Goal: Communication & Community: Answer question/provide support

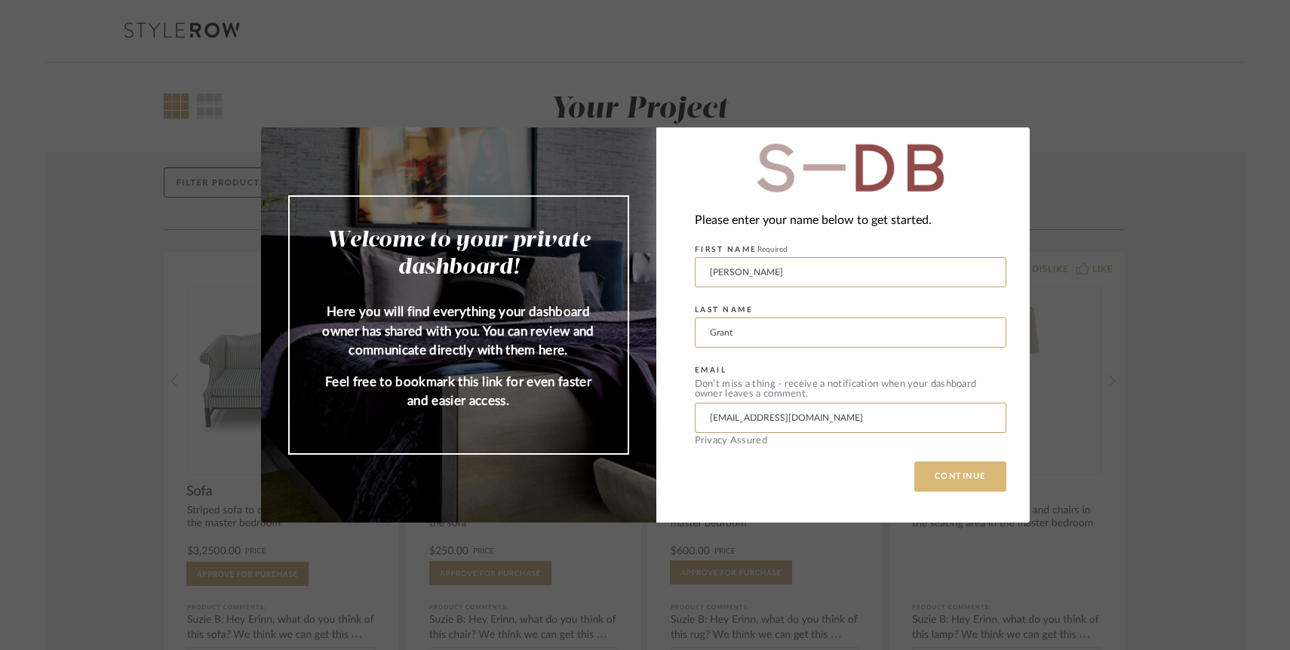
click at [971, 490] on button "CONTINUE" at bounding box center [960, 477] width 92 height 30
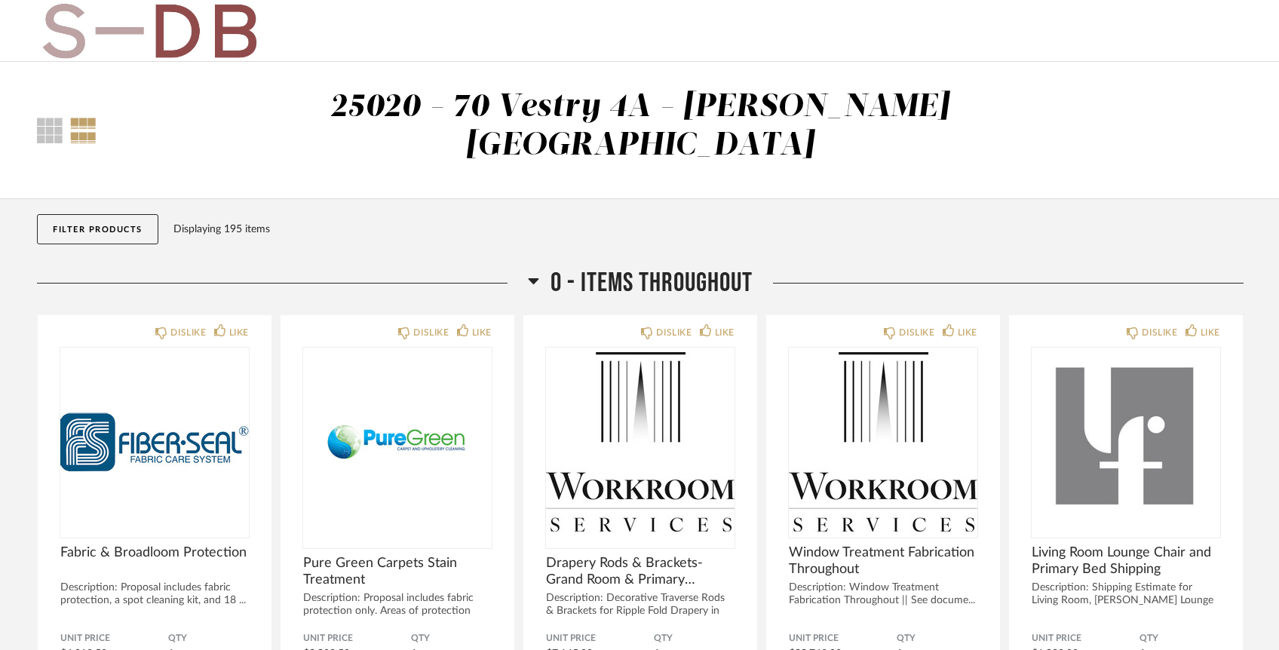
click at [121, 214] on button "Filter Products" at bounding box center [97, 229] width 121 height 30
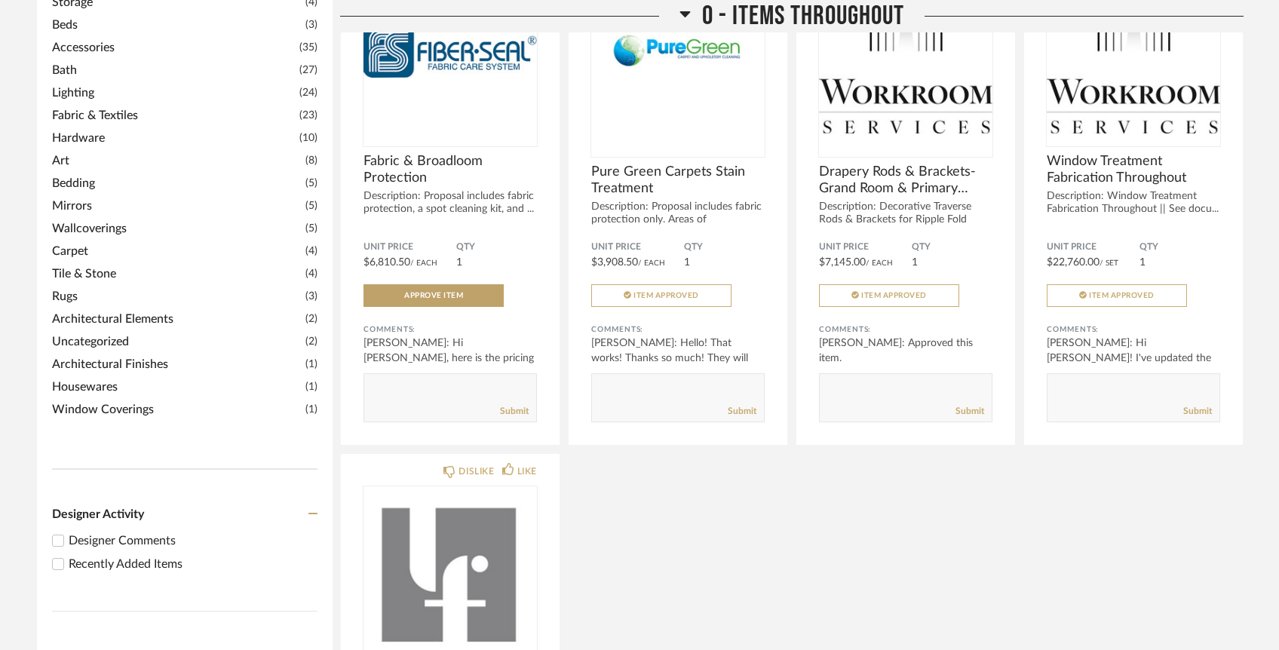
scroll to position [574, 0]
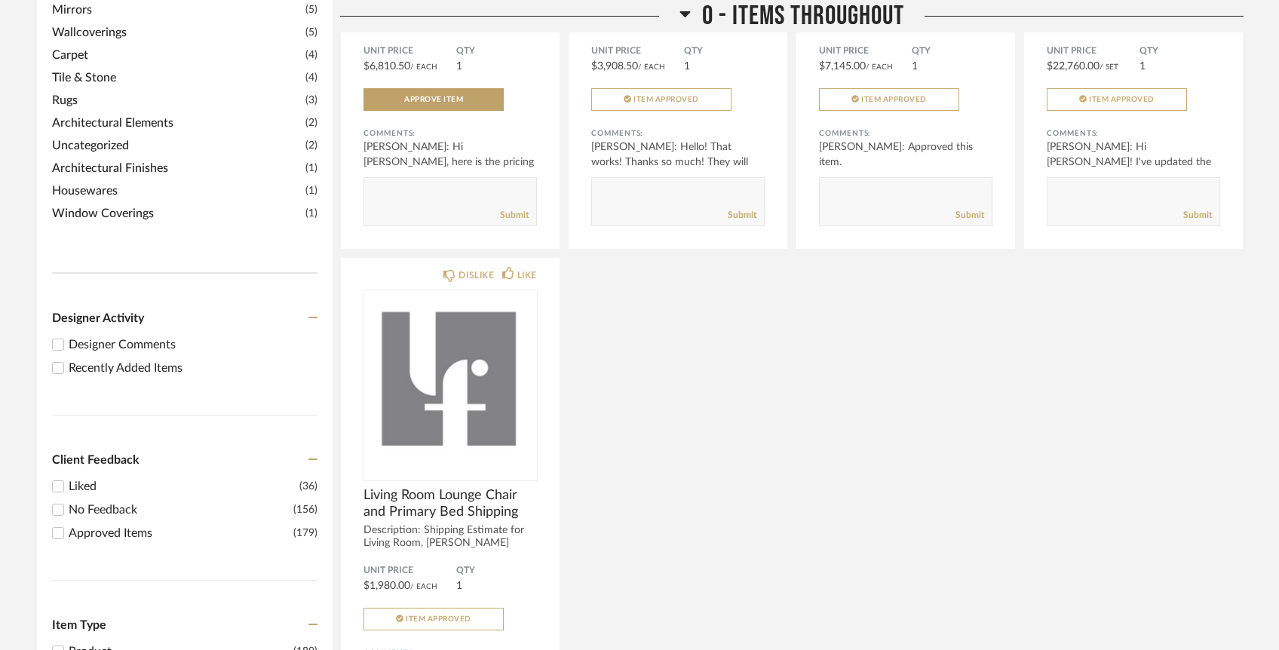
click at [109, 359] on div "Recently Added Items" at bounding box center [193, 368] width 249 height 18
click at [67, 359] on input "Recently Added Items" at bounding box center [58, 368] width 18 height 18
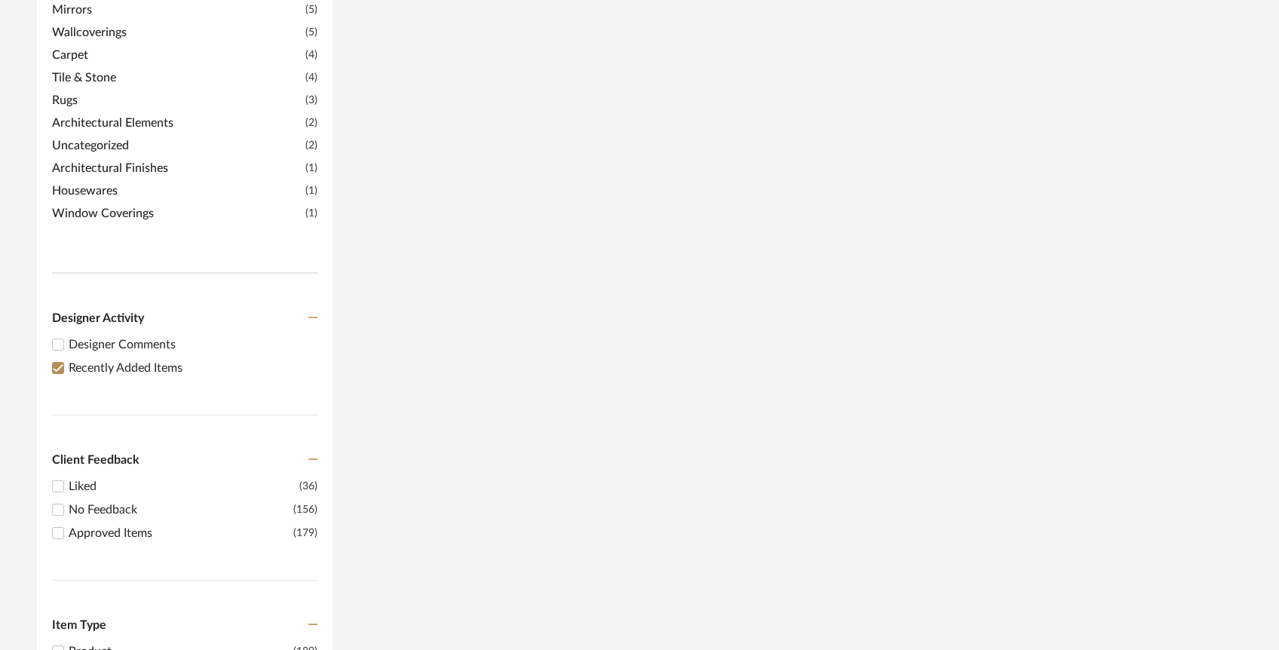
scroll to position [0, 0]
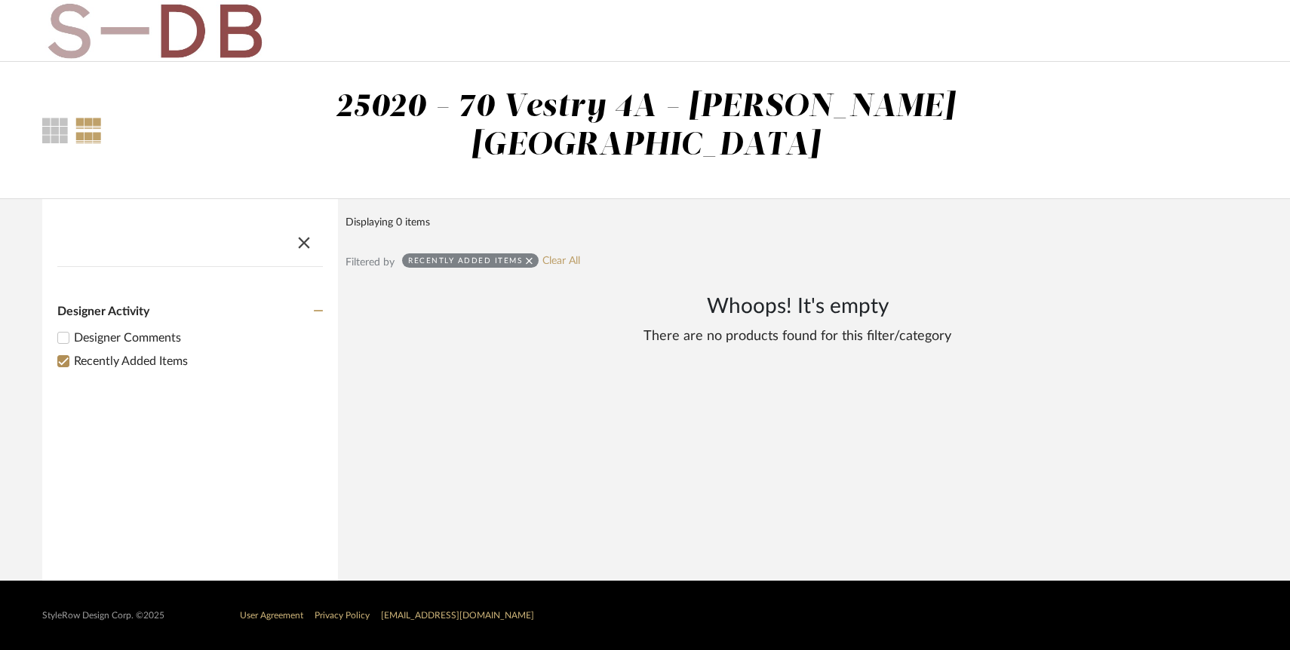
click at [567, 253] on div "Recently Added Items Clear All" at bounding box center [491, 262] width 178 height 18
click at [563, 255] on link "Clear All" at bounding box center [561, 261] width 38 height 13
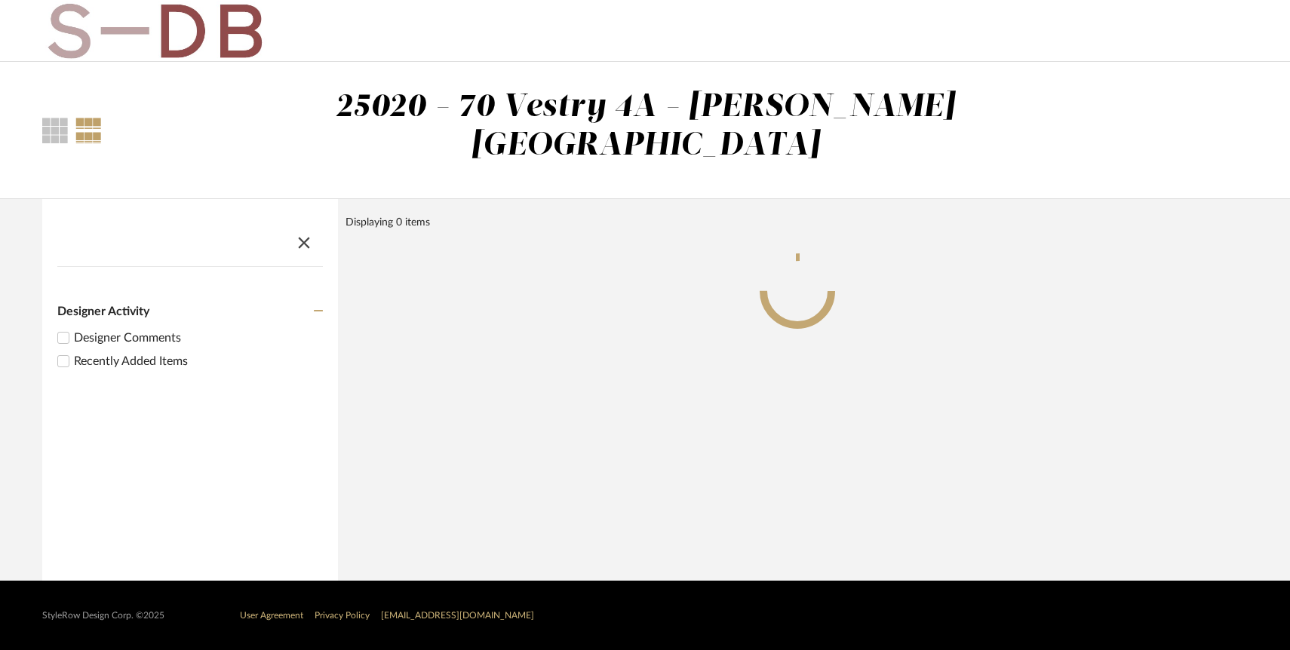
checkbox input "false"
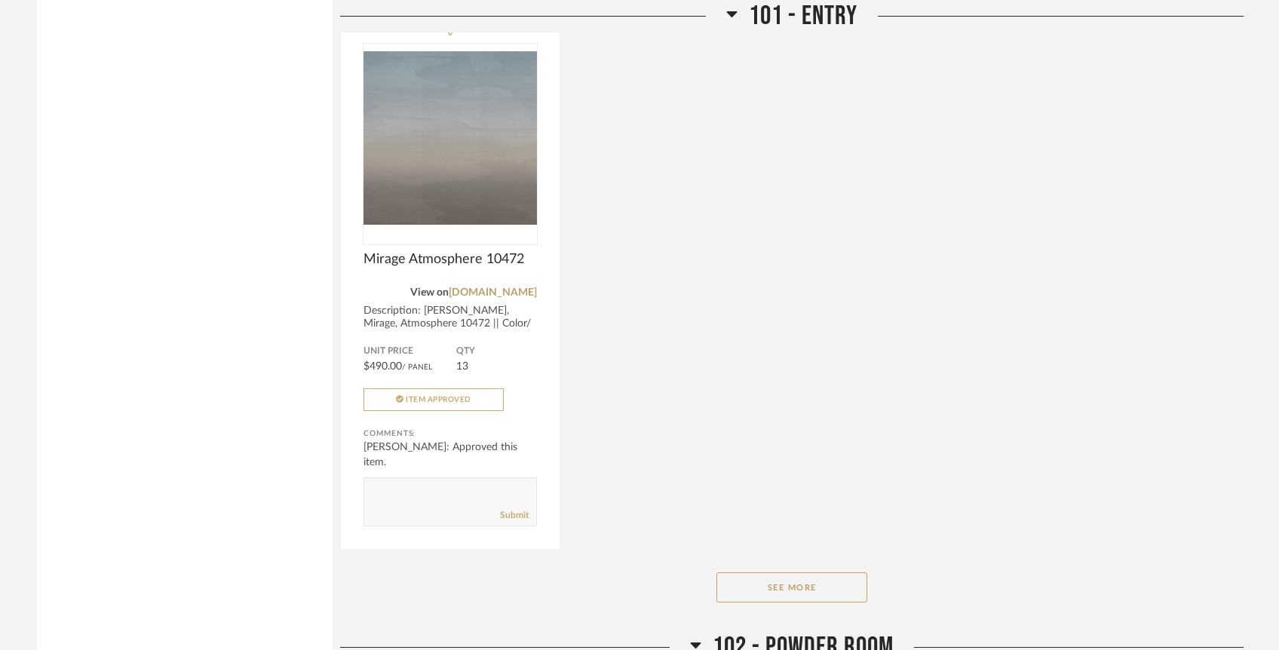
scroll to position [2109, 0]
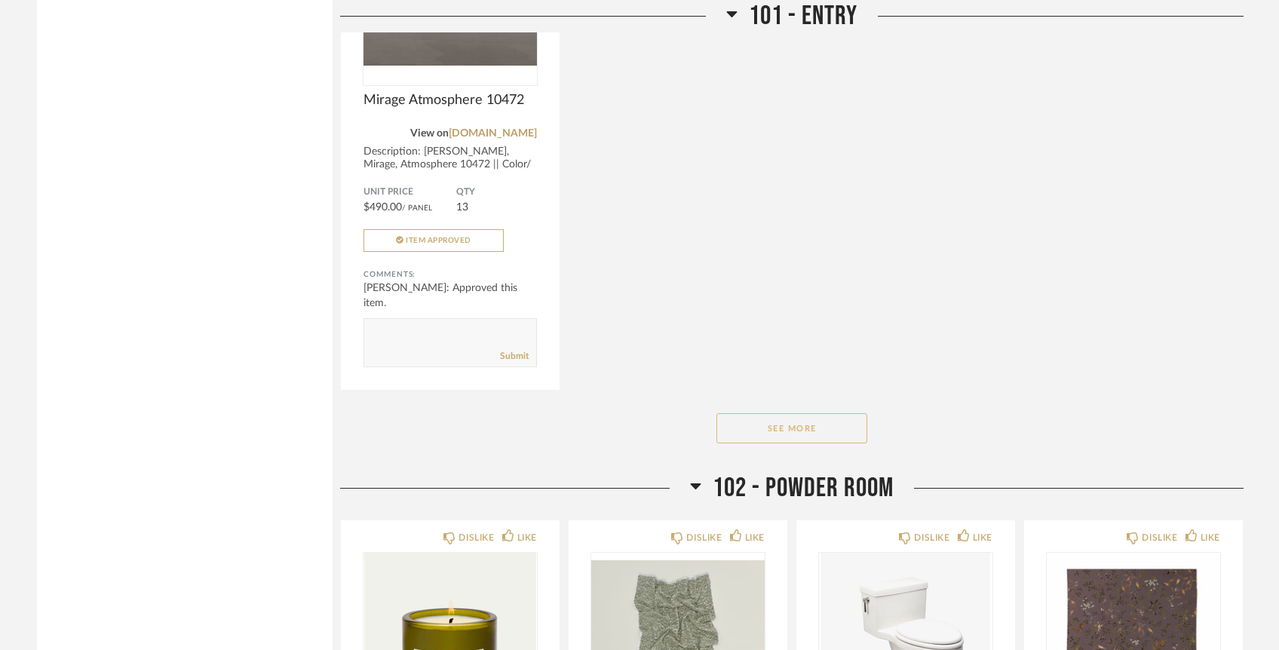
click at [791, 413] on button "See More" at bounding box center [792, 428] width 151 height 30
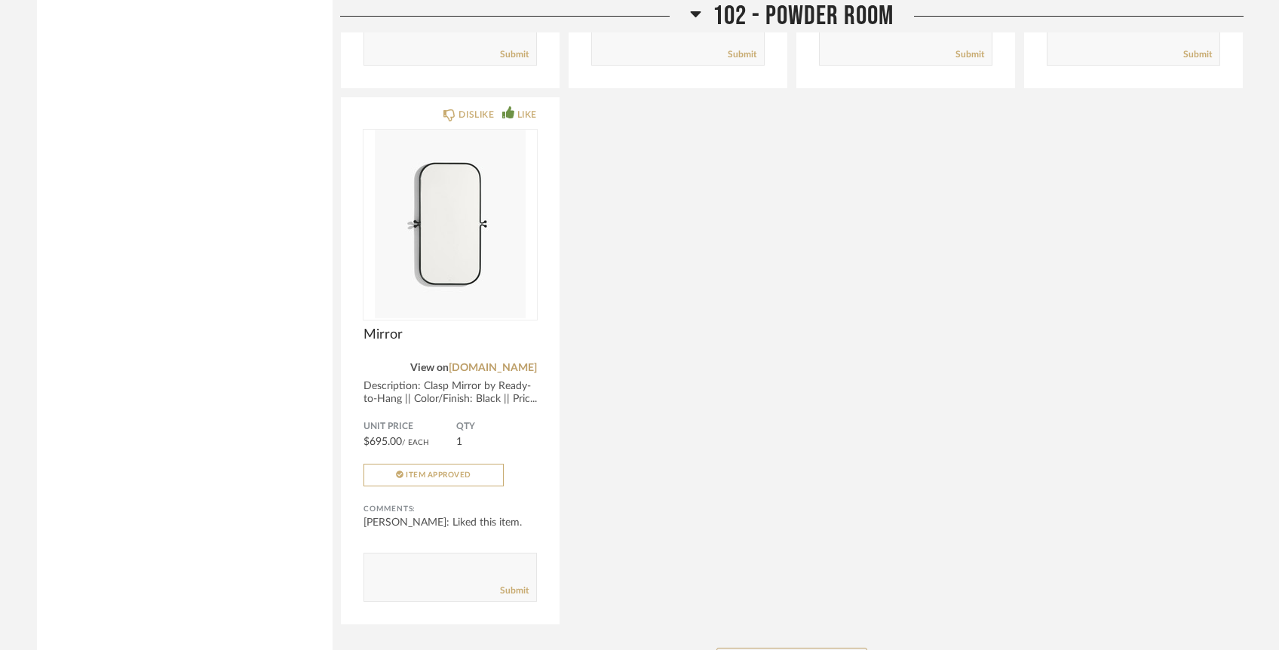
scroll to position [3678, 0]
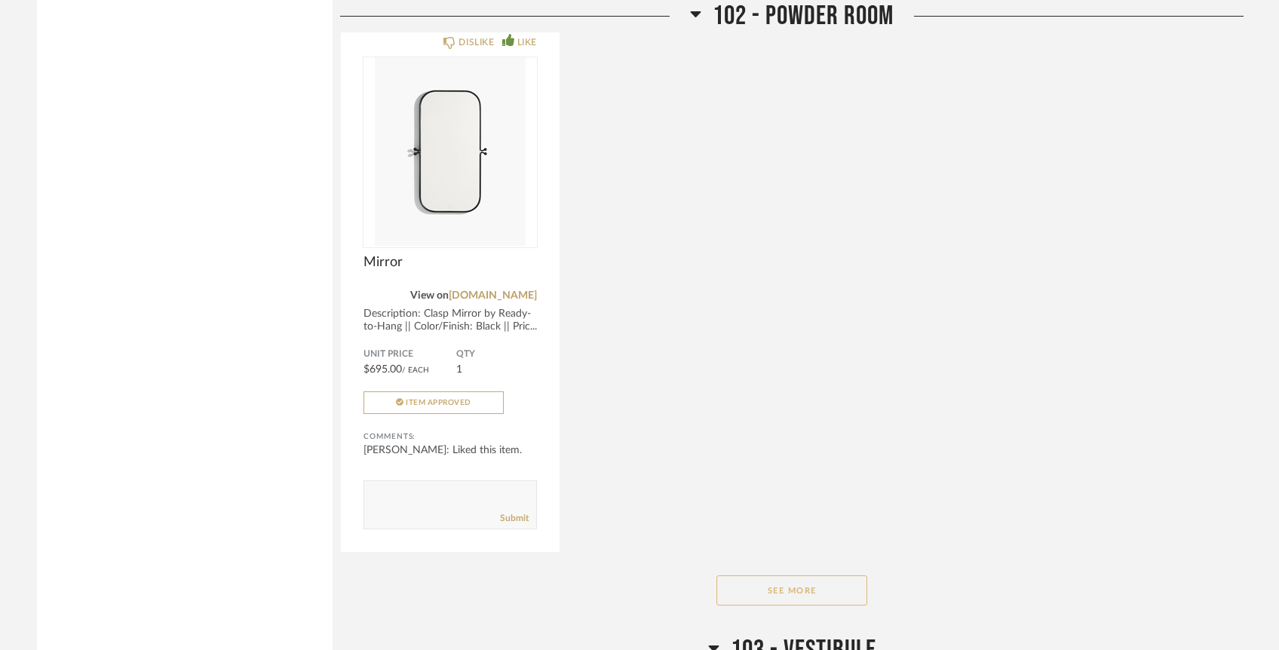
click at [763, 576] on button "See More" at bounding box center [792, 591] width 151 height 30
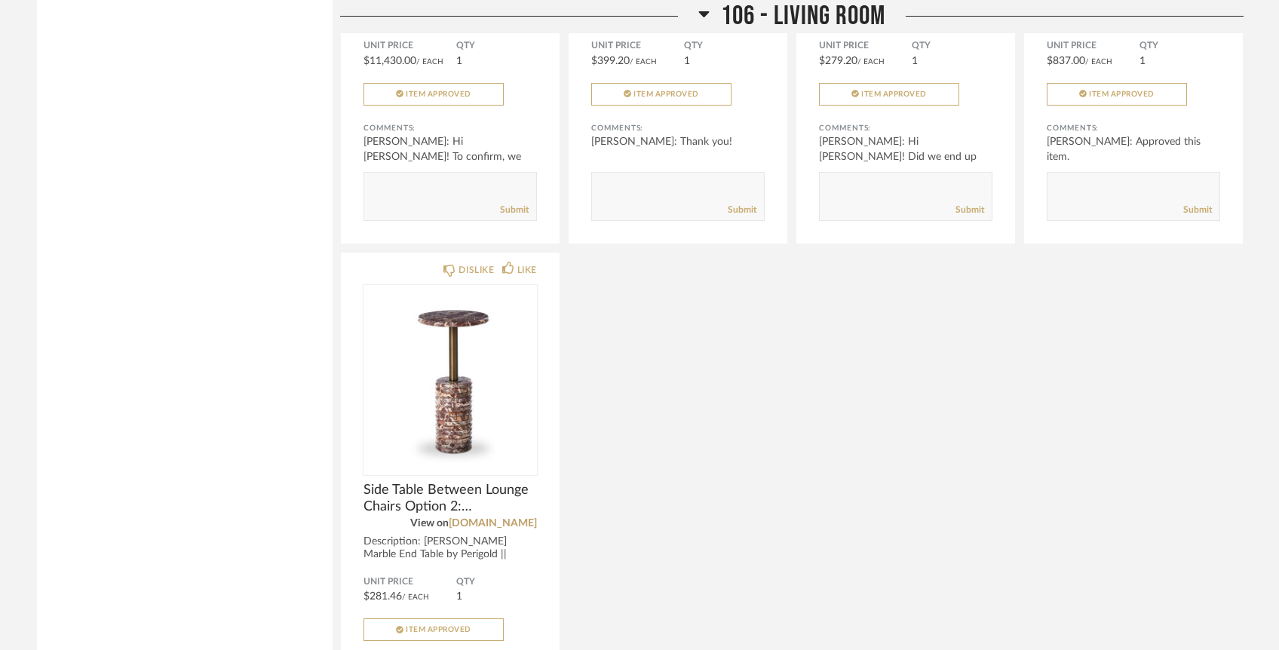
scroll to position [5441, 0]
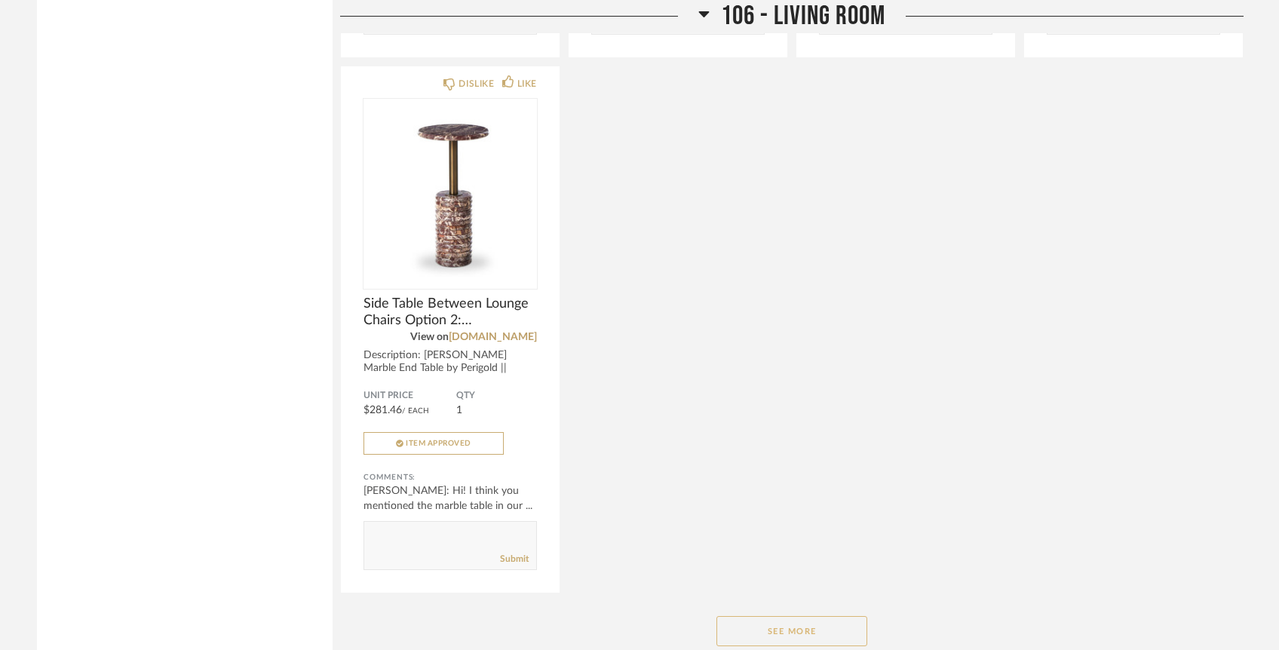
click at [763, 616] on button "See More" at bounding box center [792, 631] width 151 height 30
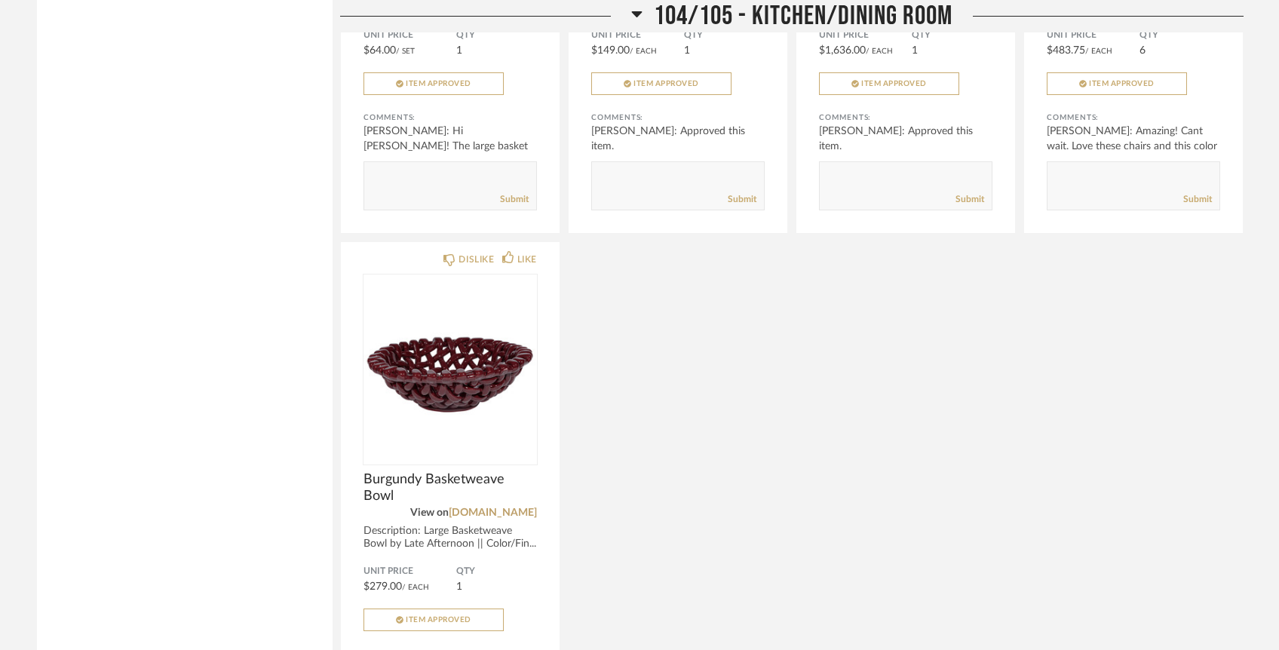
scroll to position [9338, 0]
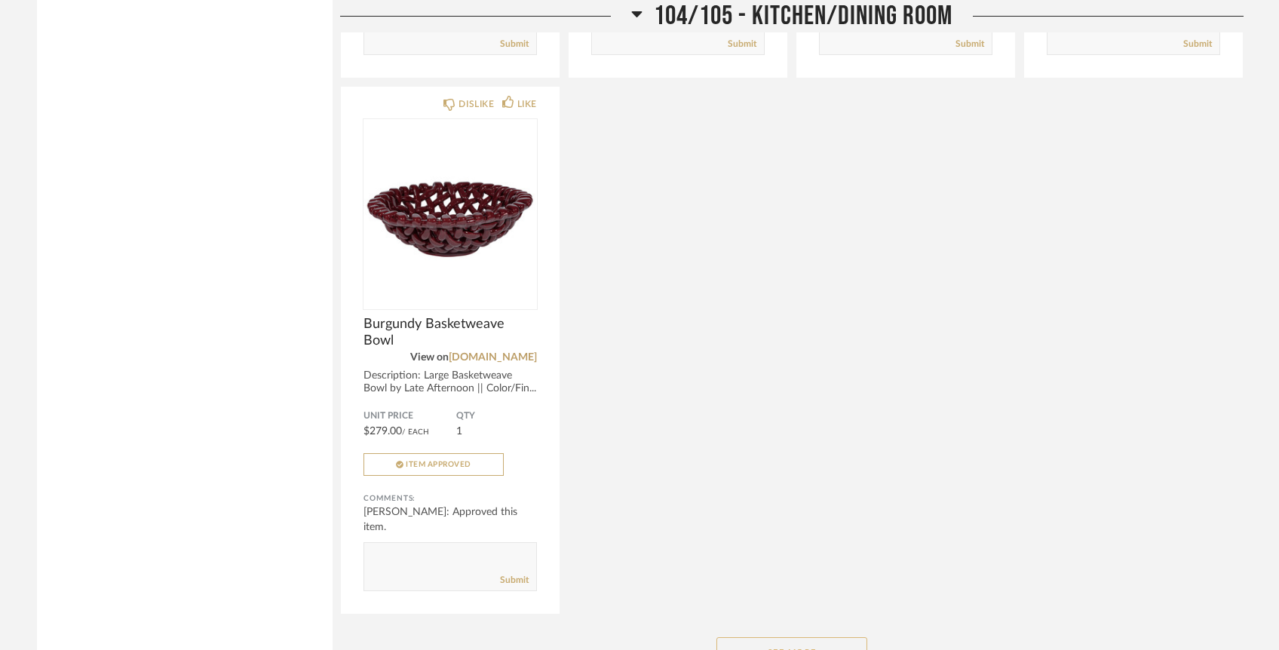
click at [774, 637] on button "See More" at bounding box center [792, 652] width 151 height 30
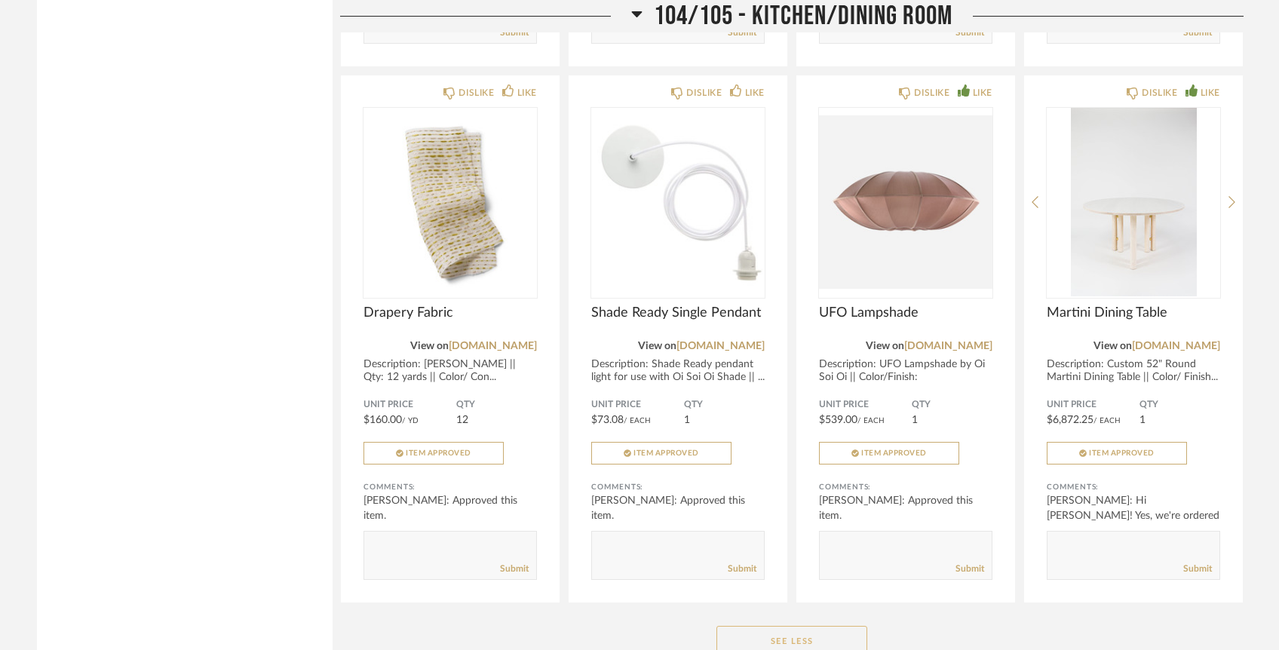
scroll to position [9898, 0]
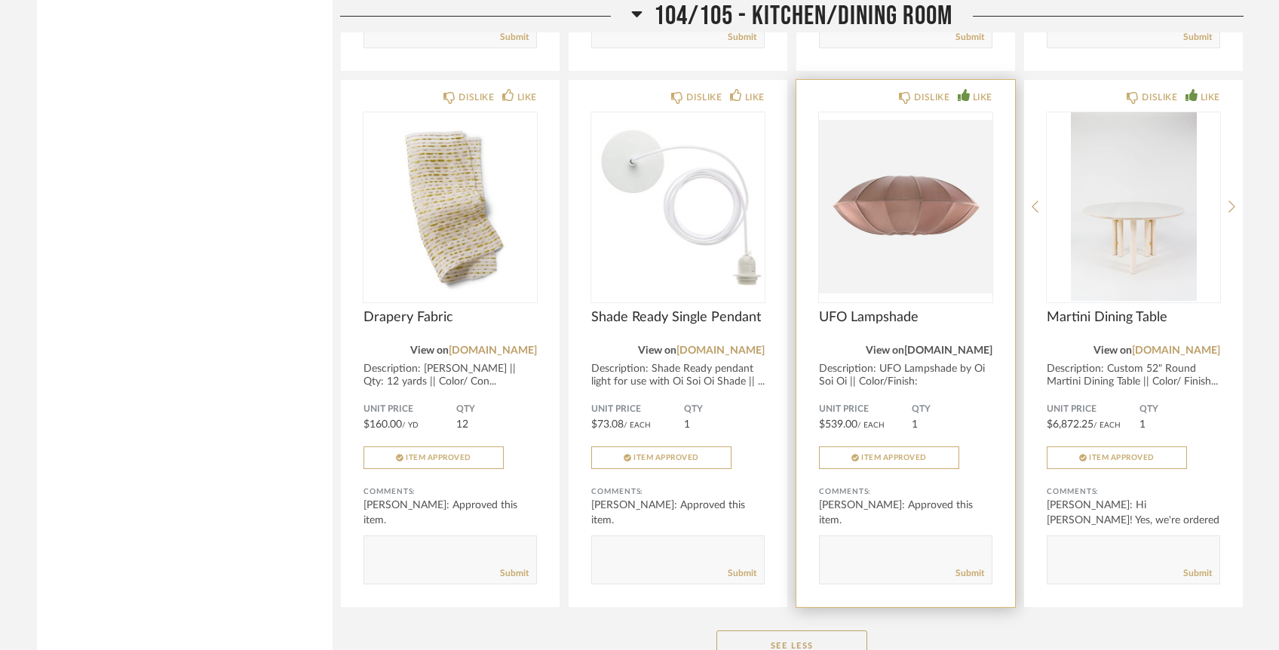
click at [939, 346] on link "oisoioiusa.com" at bounding box center [949, 351] width 88 height 11
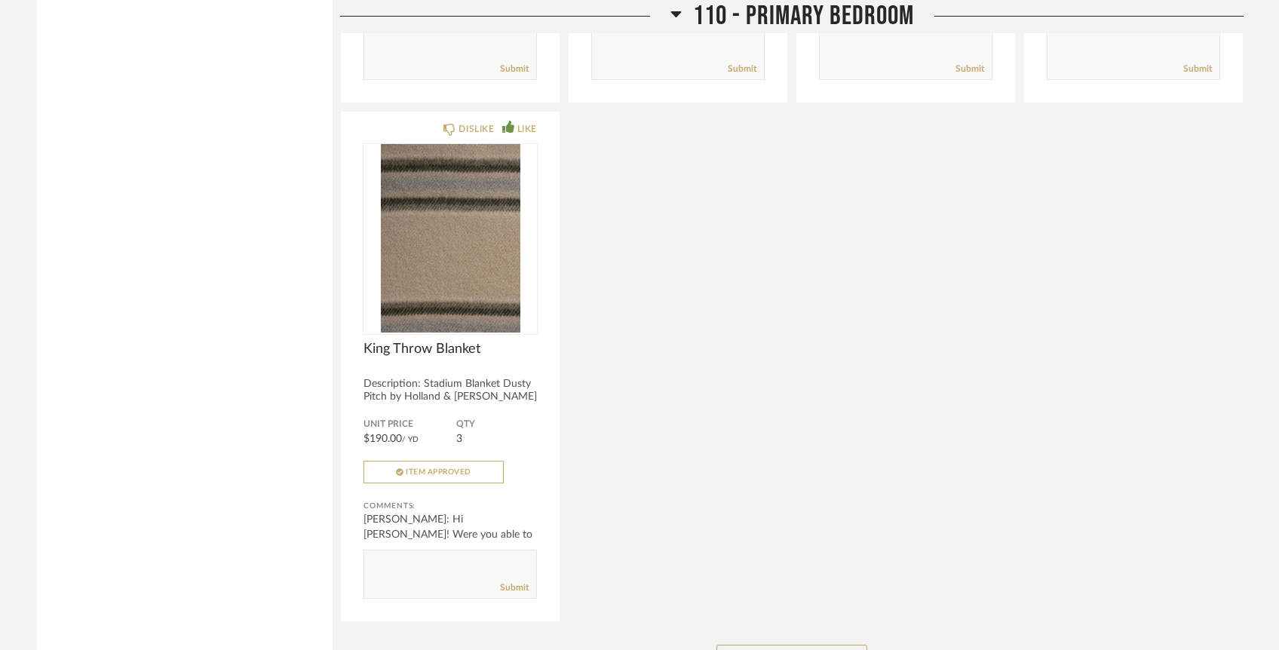
scroll to position [12299, 0]
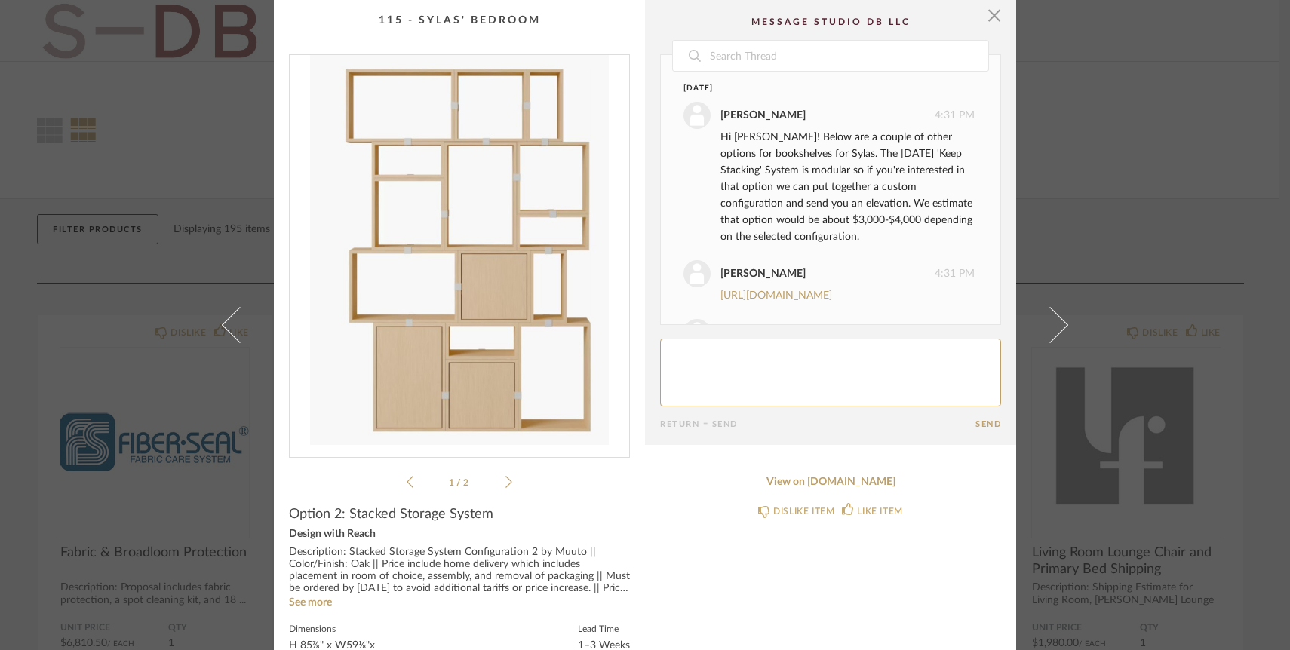
scroll to position [852, 0]
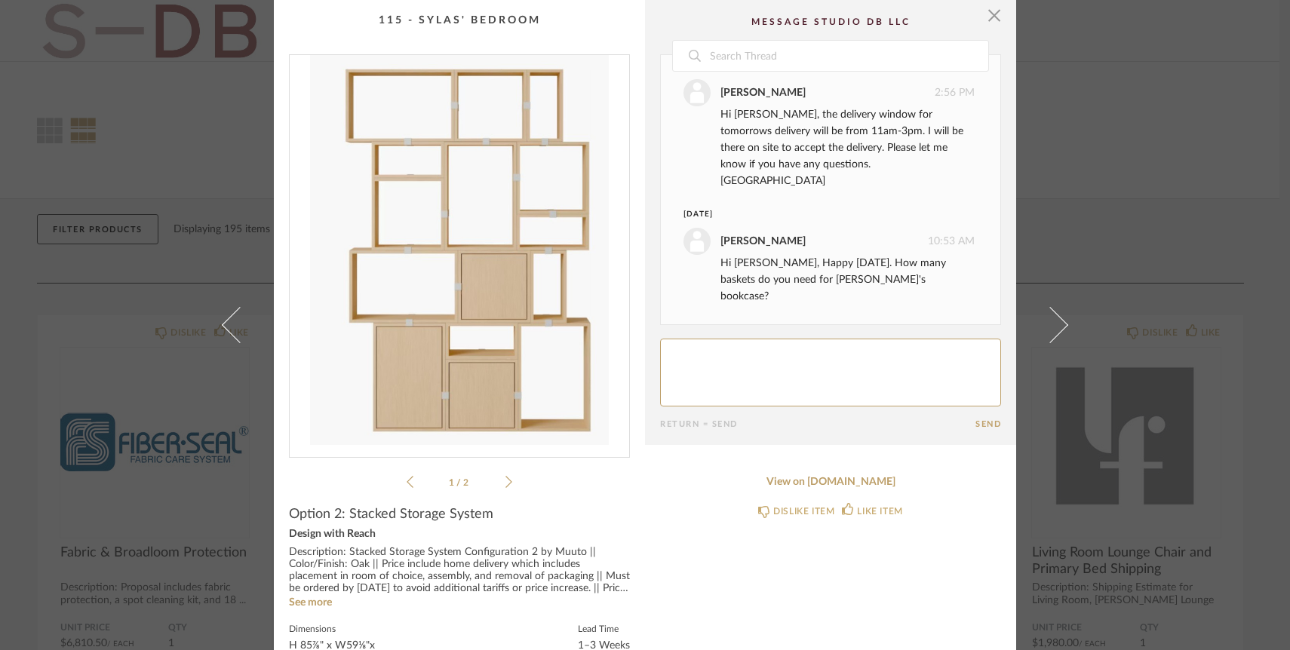
click at [727, 366] on textarea at bounding box center [830, 373] width 341 height 68
click at [982, 355] on textarea at bounding box center [830, 373] width 341 height 68
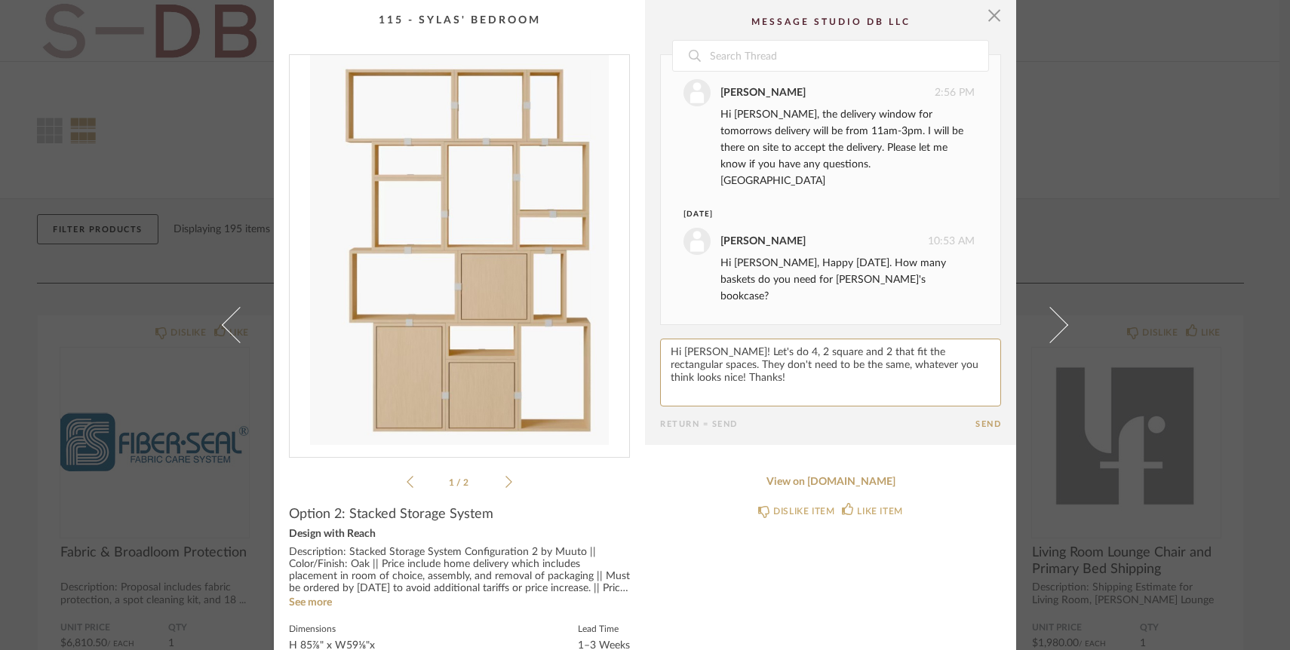
type textarea "Hi Jada! Let's do 4, 2 square and 2 that fit the rectangular spaces. They don't…"
click at [977, 422] on button "Send" at bounding box center [988, 424] width 26 height 10
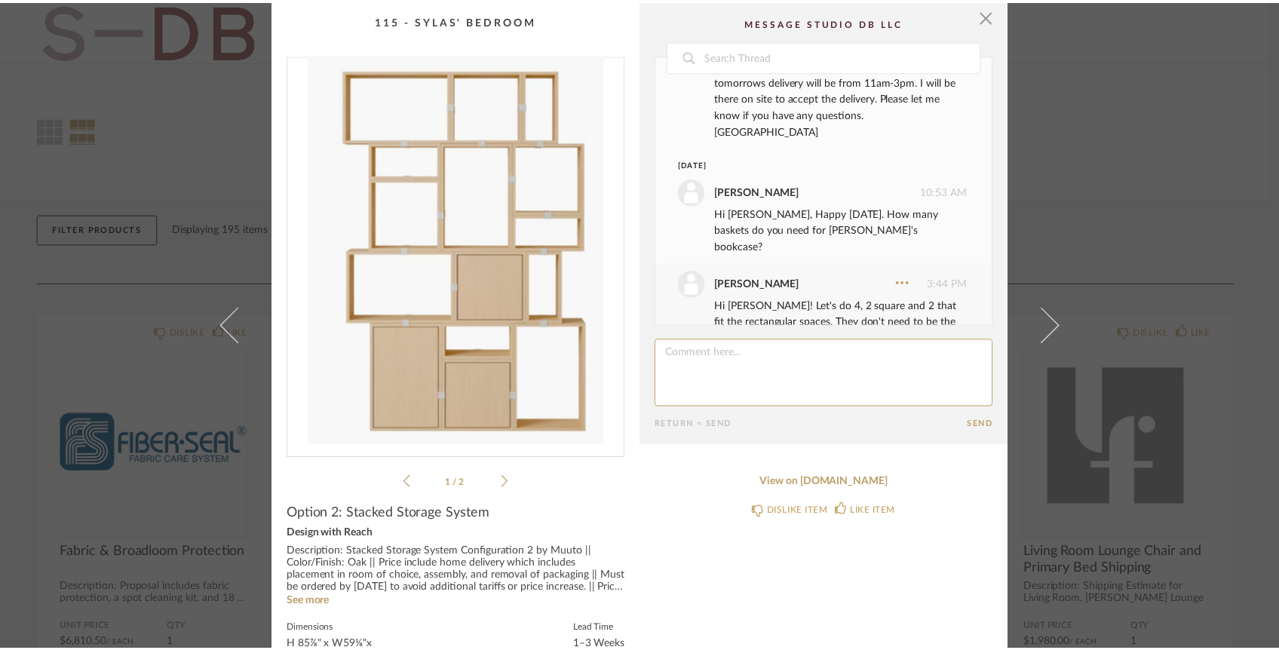
scroll to position [945, 0]
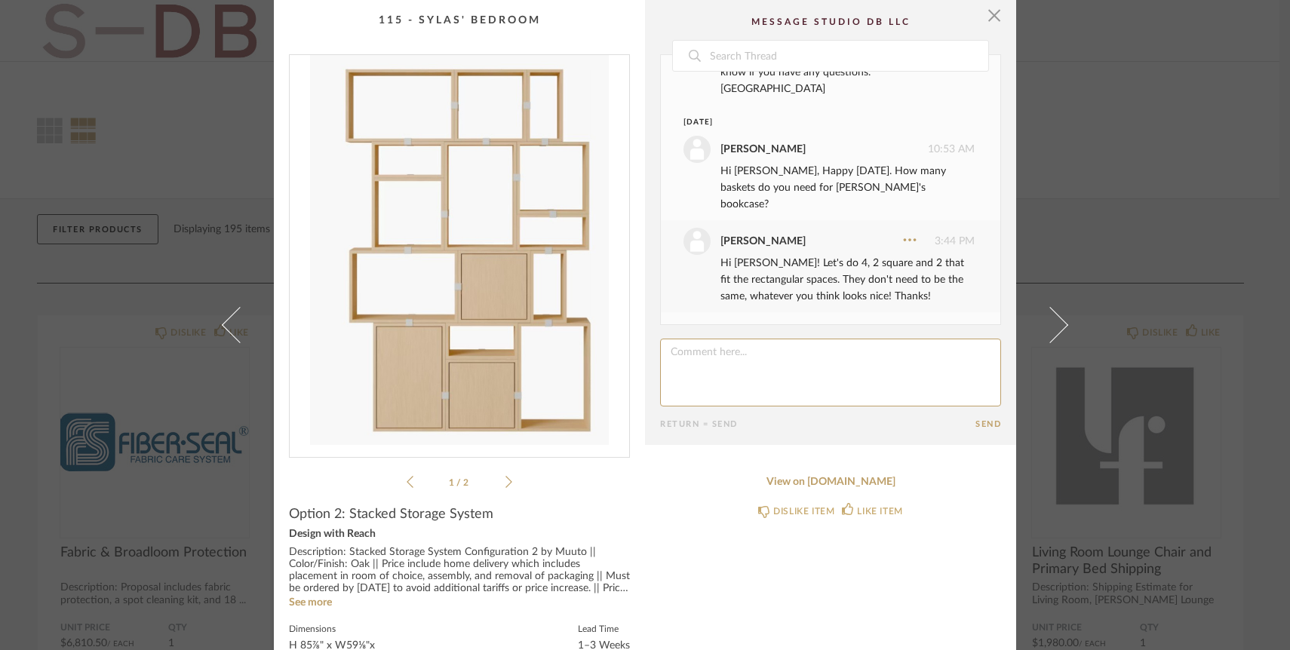
click at [998, 27] on cpp-summary-comments "Date April 30th Lauren Passaro 4:31 PM Hi Emily! Below are a couple of other op…" at bounding box center [830, 222] width 371 height 445
click at [993, 14] on span "button" at bounding box center [994, 15] width 30 height 30
